Goal: Information Seeking & Learning: Learn about a topic

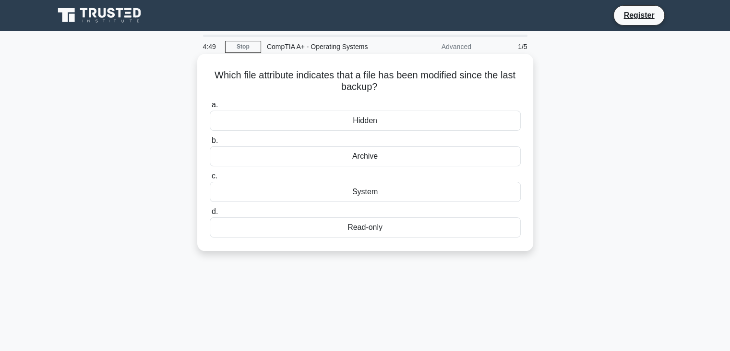
click at [374, 163] on div "Archive" at bounding box center [365, 156] width 311 height 20
click at [210, 144] on input "b. Archive" at bounding box center [210, 140] width 0 height 6
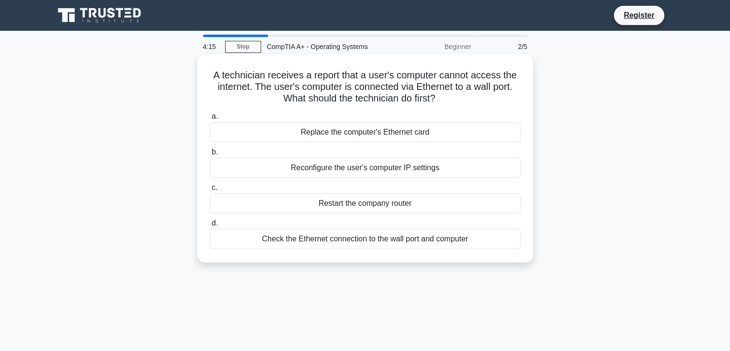
click at [439, 243] on div "Check the Ethernet connection to the wall port and computer" at bounding box center [365, 239] width 311 height 20
click at [210, 226] on input "d. Check the Ethernet connection to the wall port and computer" at bounding box center [210, 223] width 0 height 6
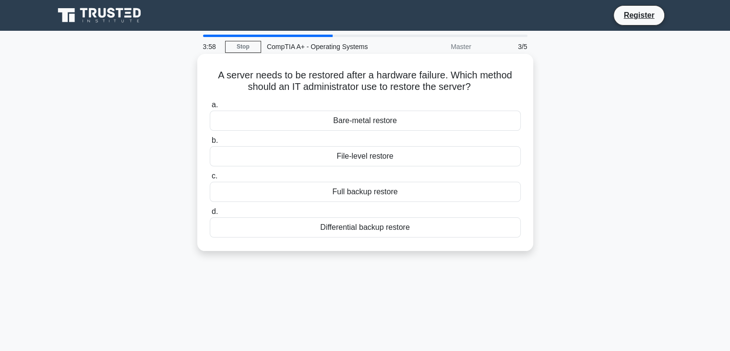
click at [378, 191] on div "Full backup restore" at bounding box center [365, 192] width 311 height 20
click at [210, 179] on input "c. Full backup restore" at bounding box center [210, 176] width 0 height 6
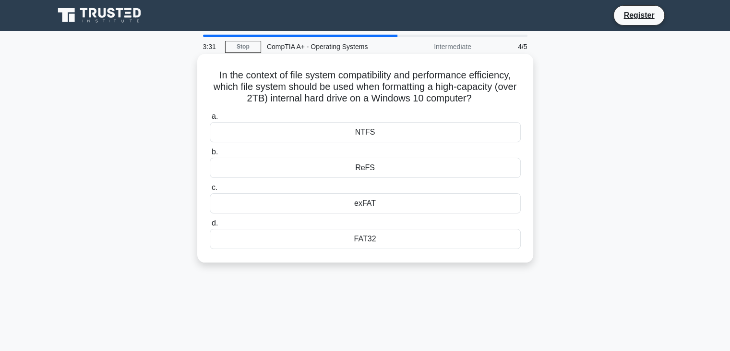
click at [369, 170] on div "ReFS" at bounding box center [365, 167] width 311 height 20
click at [210, 155] on input "b. ReFS" at bounding box center [210, 152] width 0 height 6
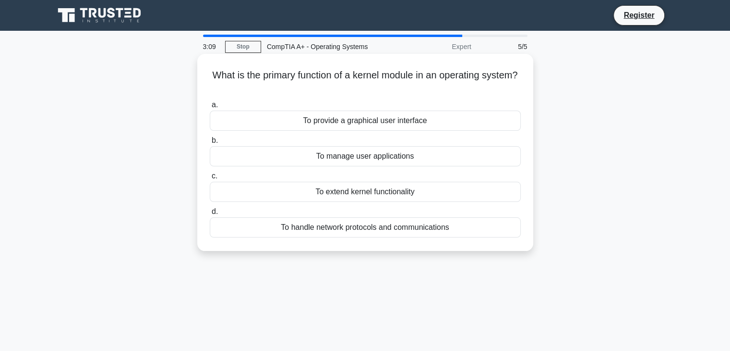
click at [365, 160] on div "To manage user applications" at bounding box center [365, 156] width 311 height 20
click at [210, 144] on input "b. To manage user applications" at bounding box center [210, 140] width 0 height 6
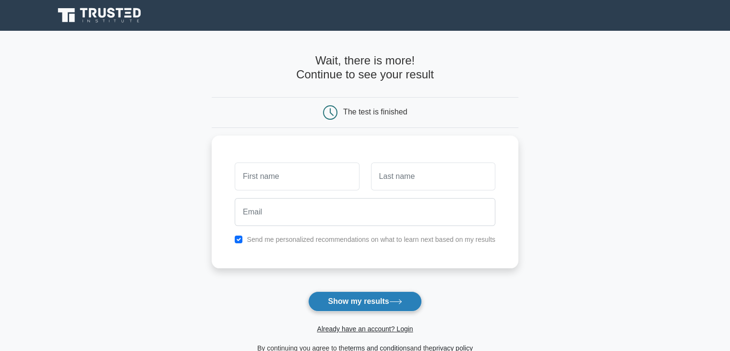
click at [347, 303] on button "Show my results" at bounding box center [364, 301] width 113 height 20
click at [457, 74] on h4 "Wait, there is more! Continue to see your result" at bounding box center [365, 68] width 307 height 28
